Goal: Check status

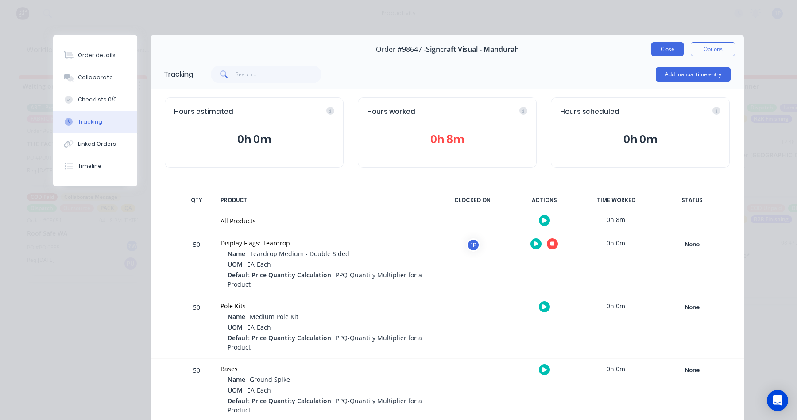
scroll to position [29, 0]
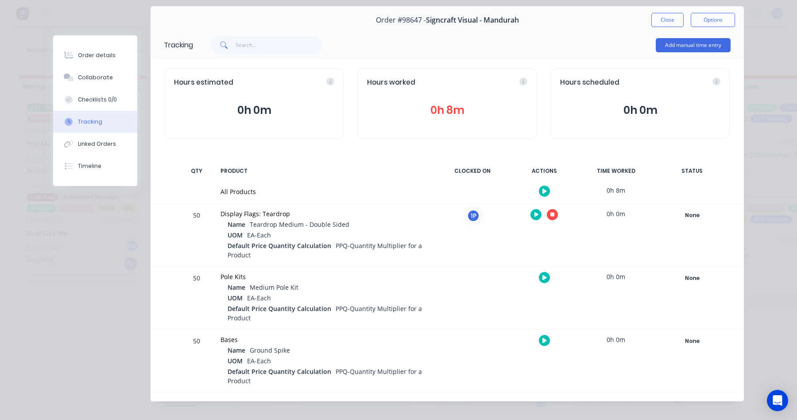
click at [660, 17] on button "Close" at bounding box center [668, 20] width 32 height 14
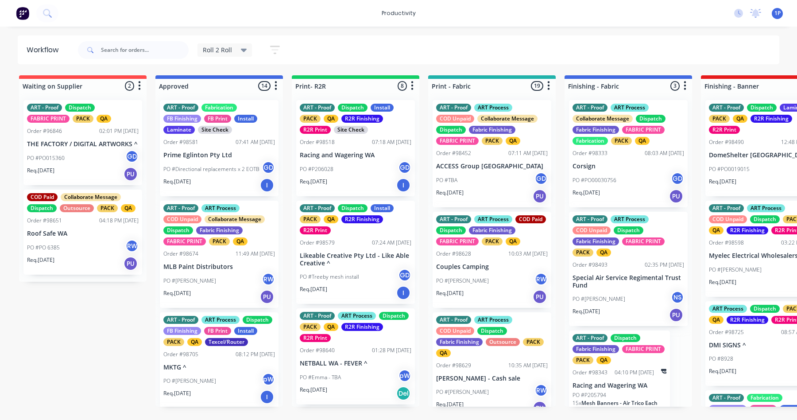
click at [483, 283] on div "PO #[PERSON_NAME]" at bounding box center [492, 280] width 112 height 17
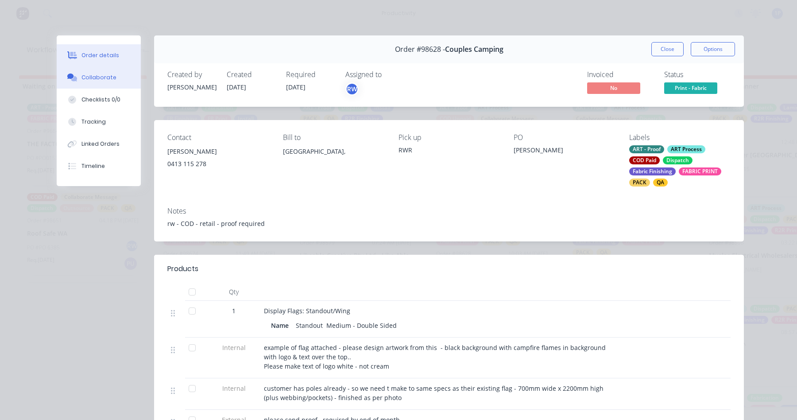
click at [102, 78] on div "Collaborate" at bounding box center [98, 78] width 35 height 8
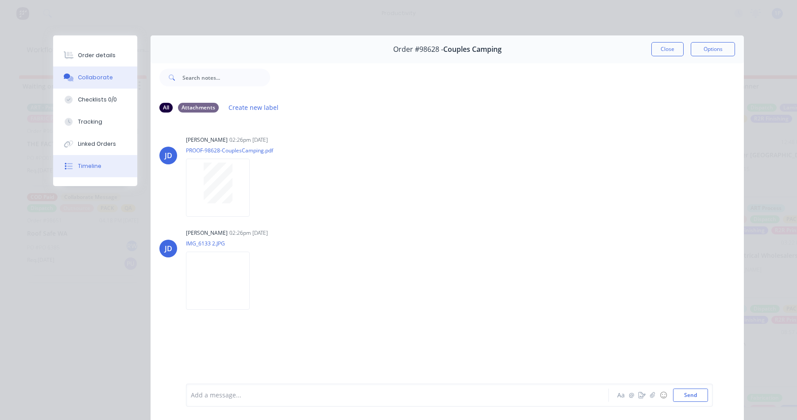
click at [90, 158] on button "Timeline" at bounding box center [95, 166] width 84 height 22
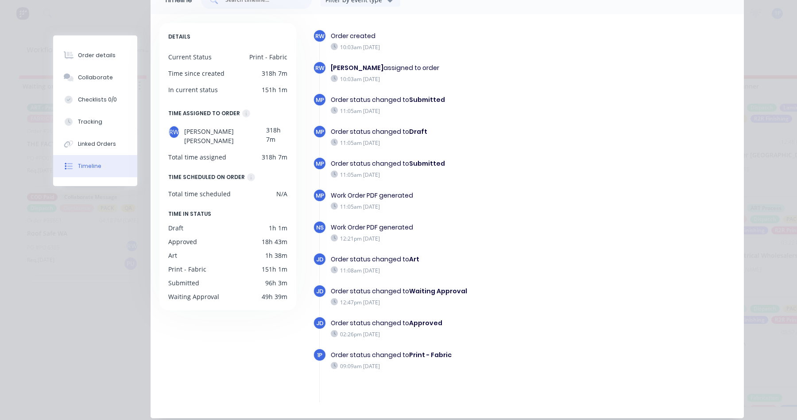
scroll to position [107, 0]
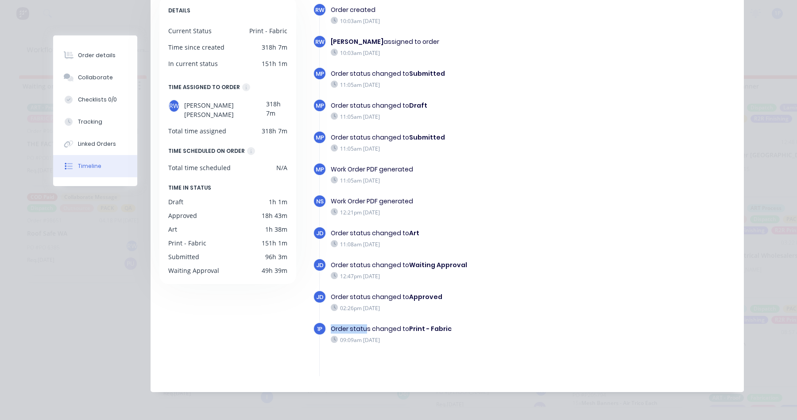
drag, startPoint x: 327, startPoint y: 327, endPoint x: 364, endPoint y: 334, distance: 37.3
click at [364, 334] on div "Order status changed to Print - Fabric" at bounding box center [461, 328] width 260 height 9
drag, startPoint x: 371, startPoint y: 341, endPoint x: 416, endPoint y: 342, distance: 45.2
click at [416, 342] on div "09:09am [DATE]" at bounding box center [461, 340] width 260 height 8
click at [418, 341] on div "09:09am [DATE]" at bounding box center [461, 340] width 260 height 8
